Goal: Transaction & Acquisition: Purchase product/service

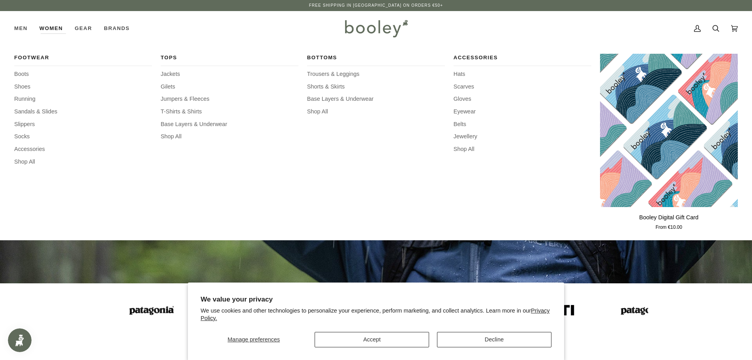
click at [53, 31] on link "Women" at bounding box center [51, 28] width 35 height 35
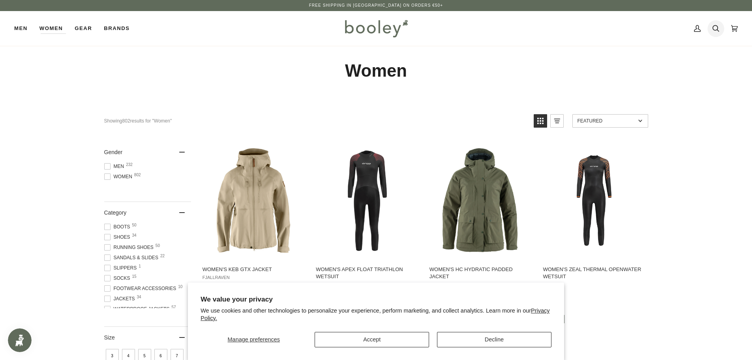
click at [714, 27] on icon at bounding box center [716, 29] width 7 height 12
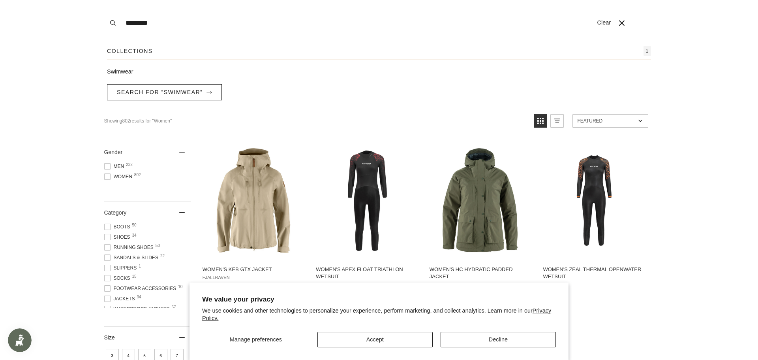
type input "********"
click at [126, 72] on link "Swimwear" at bounding box center [379, 72] width 544 height 9
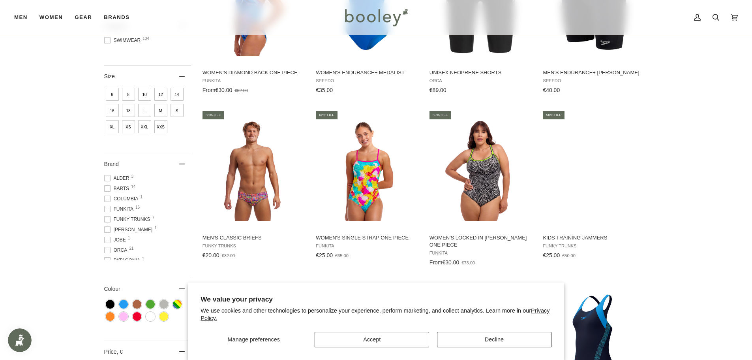
scroll to position [202, 0]
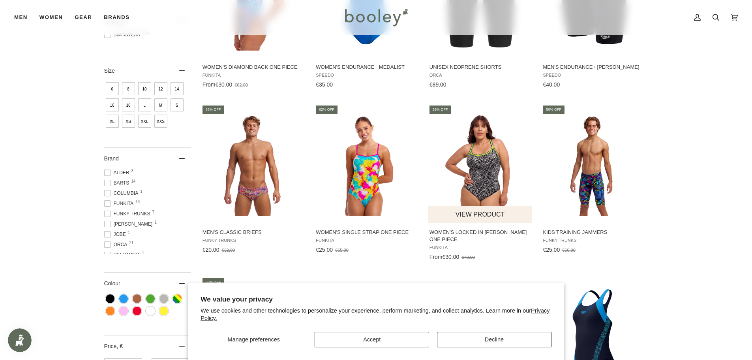
click at [475, 181] on img "Women's Locked In Lucy One Piece" at bounding box center [481, 163] width 105 height 105
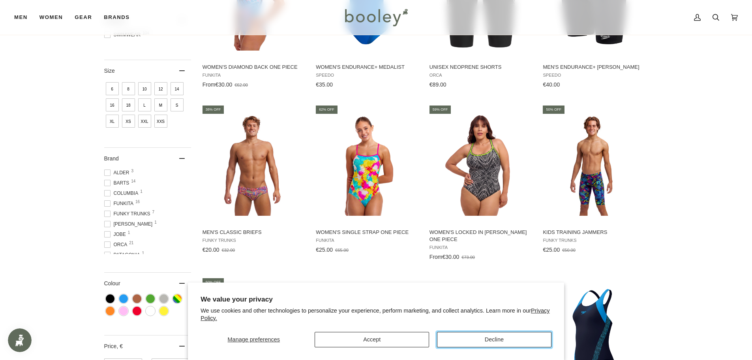
click at [501, 336] on button "Decline" at bounding box center [494, 339] width 115 height 15
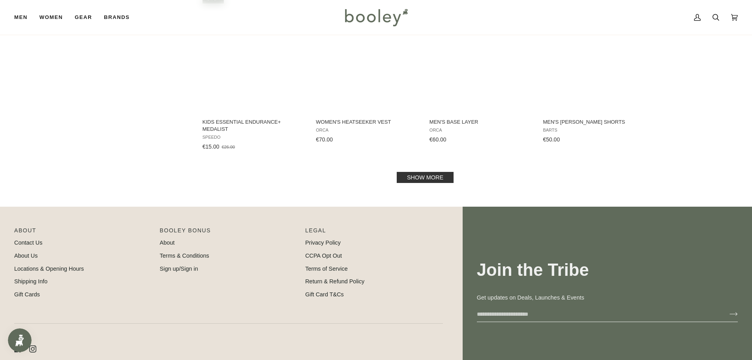
scroll to position [831, 0]
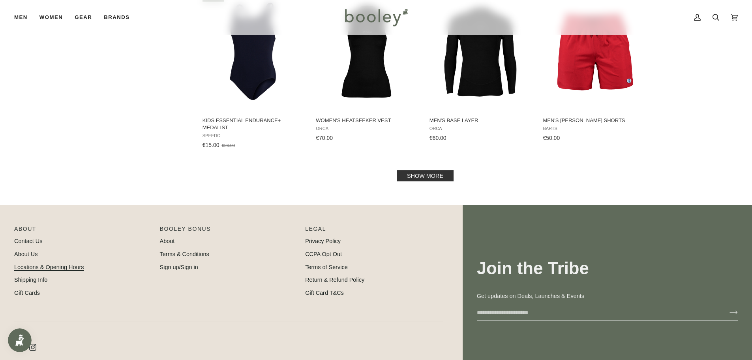
click at [53, 264] on link "Locations & Opening Hours" at bounding box center [49, 267] width 70 height 6
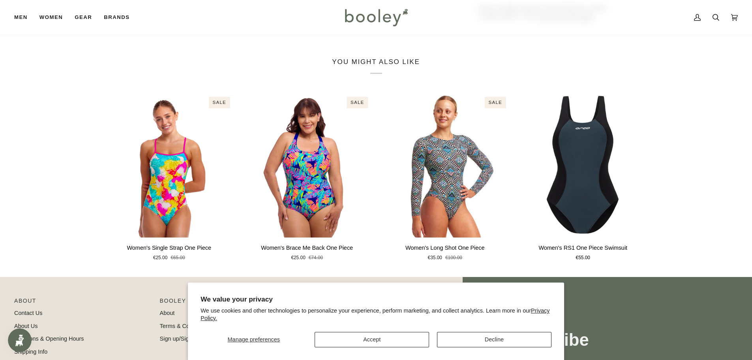
scroll to position [501, 0]
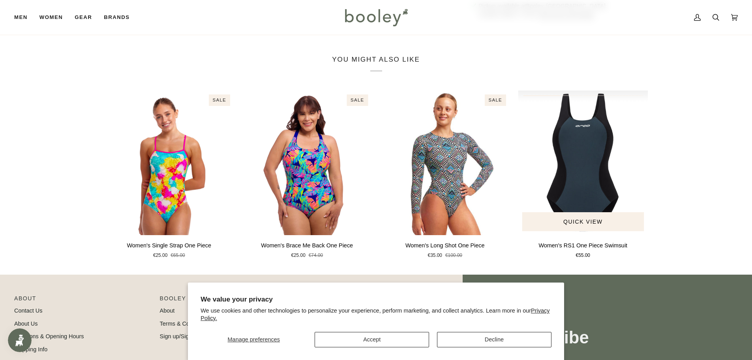
click at [563, 162] on img "Women's RS1 One Piece Swimsuit" at bounding box center [583, 162] width 130 height 145
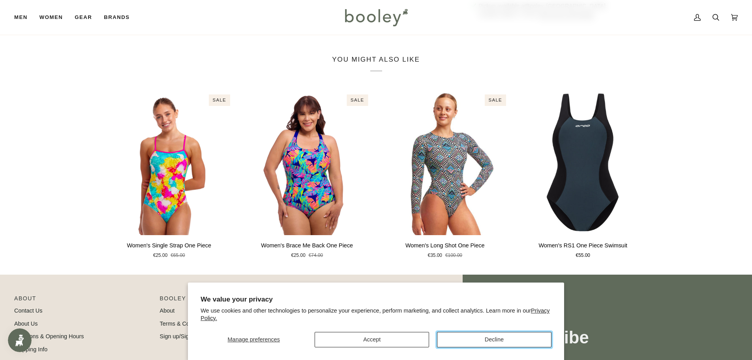
click at [500, 339] on button "Decline" at bounding box center [494, 339] width 115 height 15
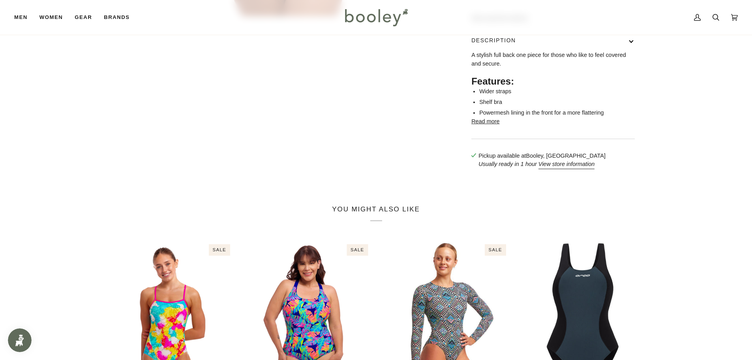
scroll to position [0, 0]
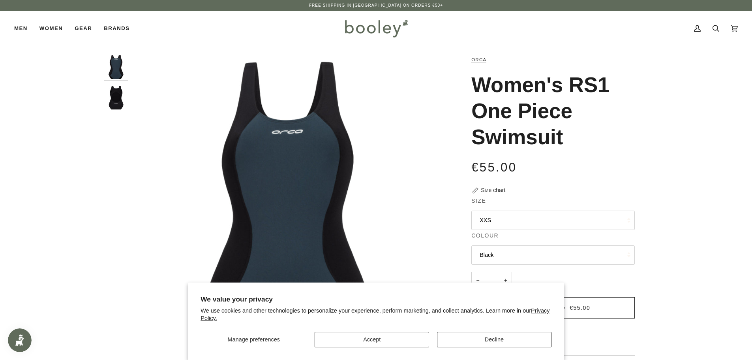
click at [484, 215] on button "XXS" at bounding box center [554, 220] width 164 height 19
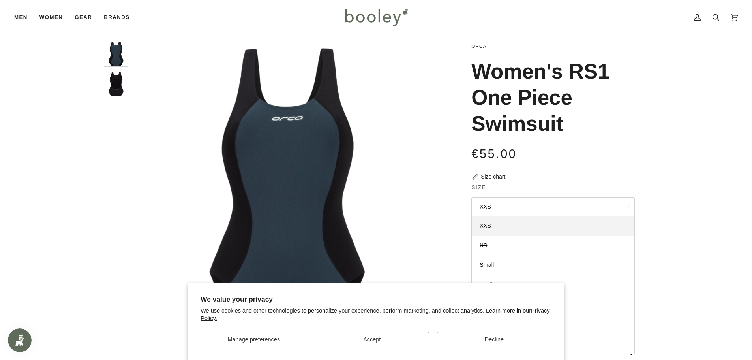
scroll to position [12, 0]
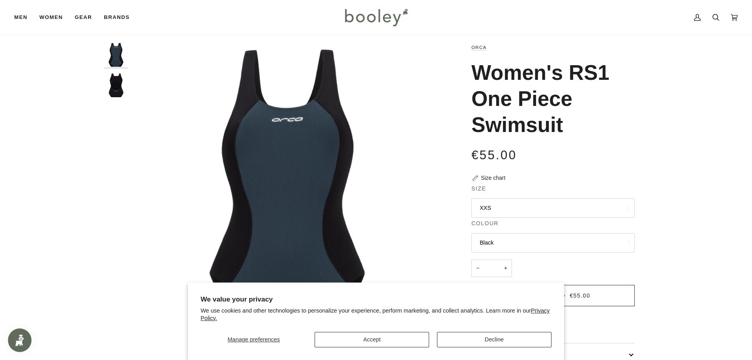
click at [116, 92] on img "Orca Women's Rs1 One Piece Swimsuit Black - Booley Galway" at bounding box center [116, 85] width 24 height 24
